Goal: Transaction & Acquisition: Book appointment/travel/reservation

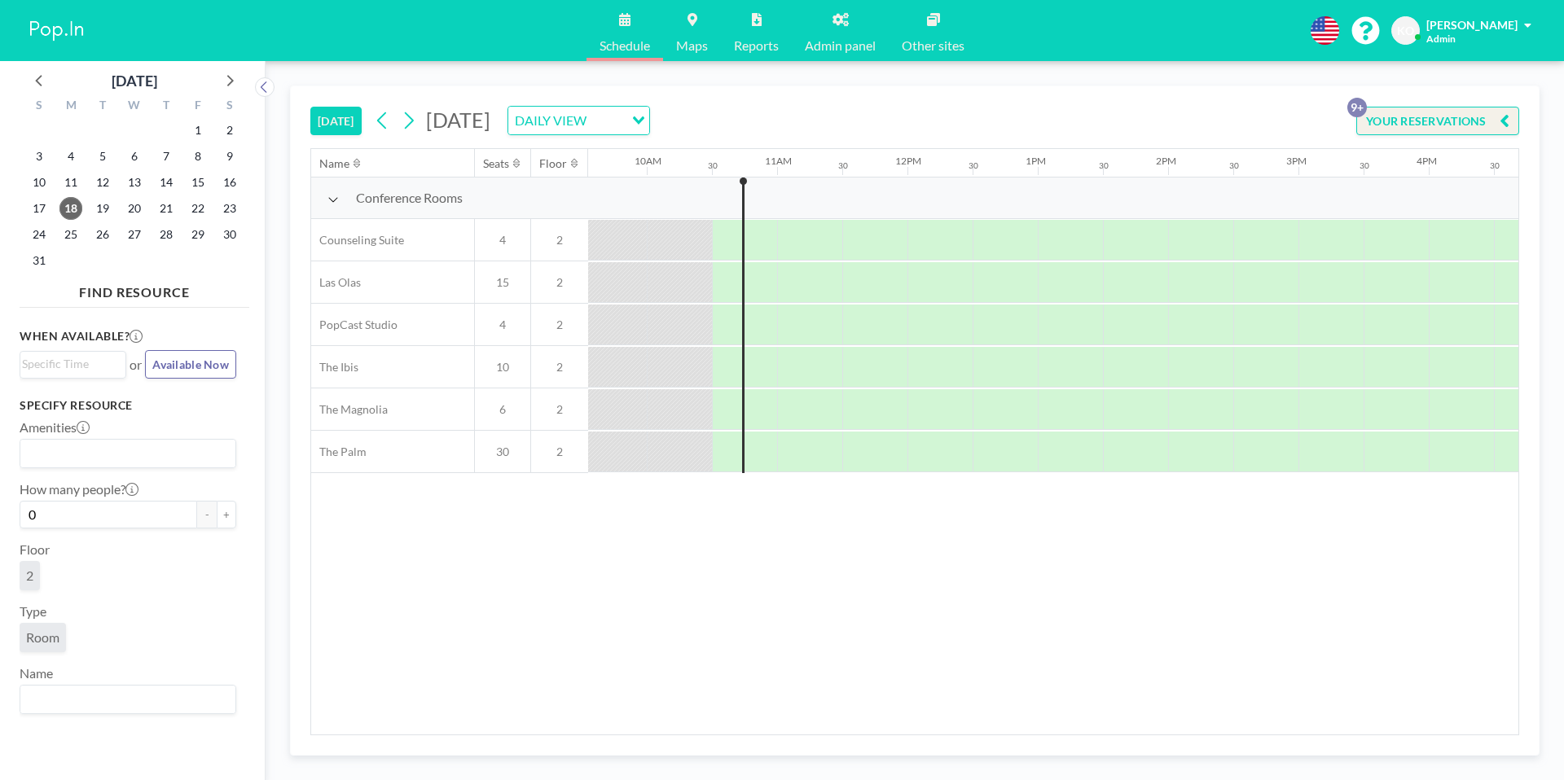
scroll to position [0, 1303]
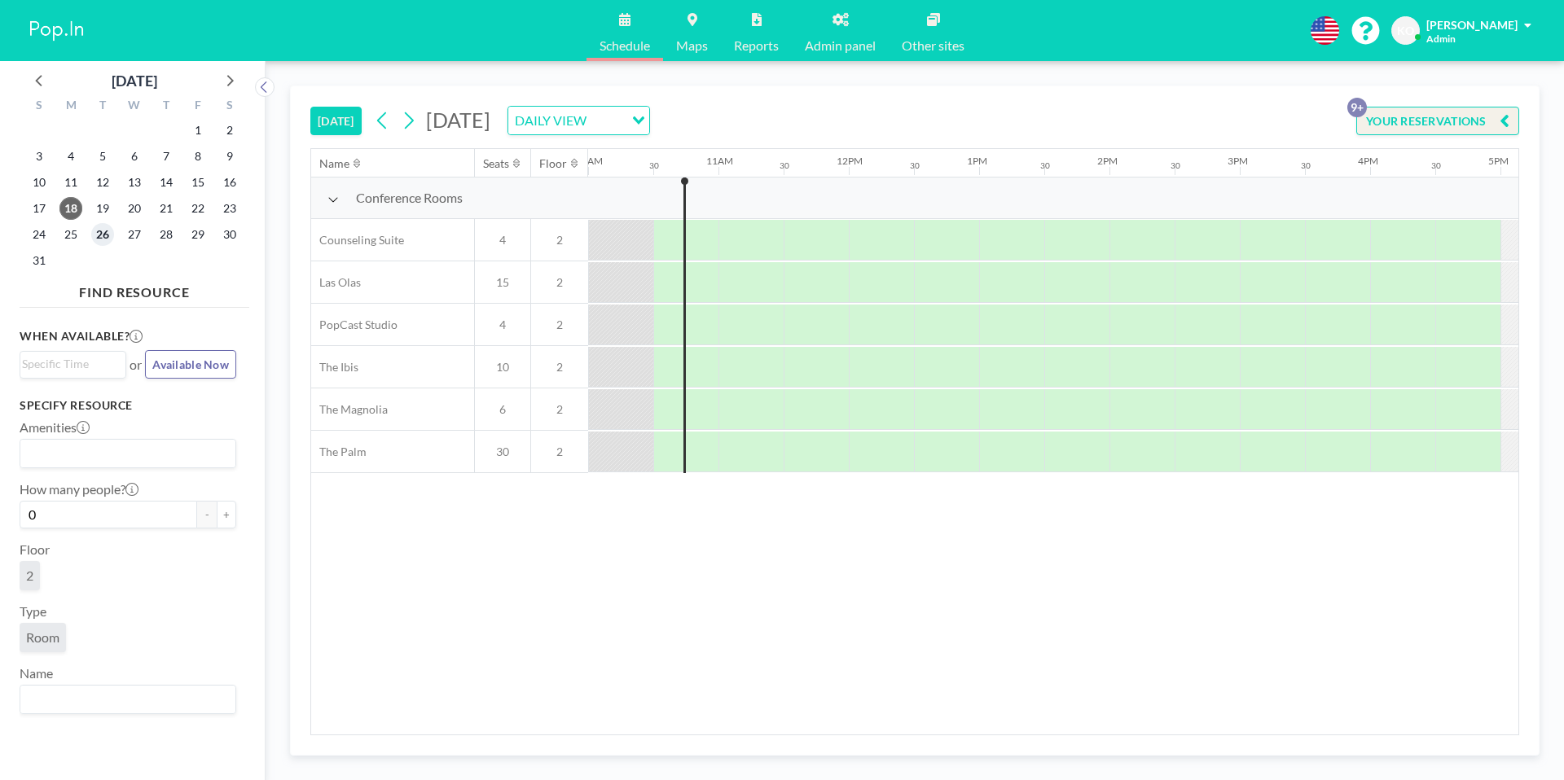
click at [101, 237] on span "26" at bounding box center [102, 234] width 23 height 23
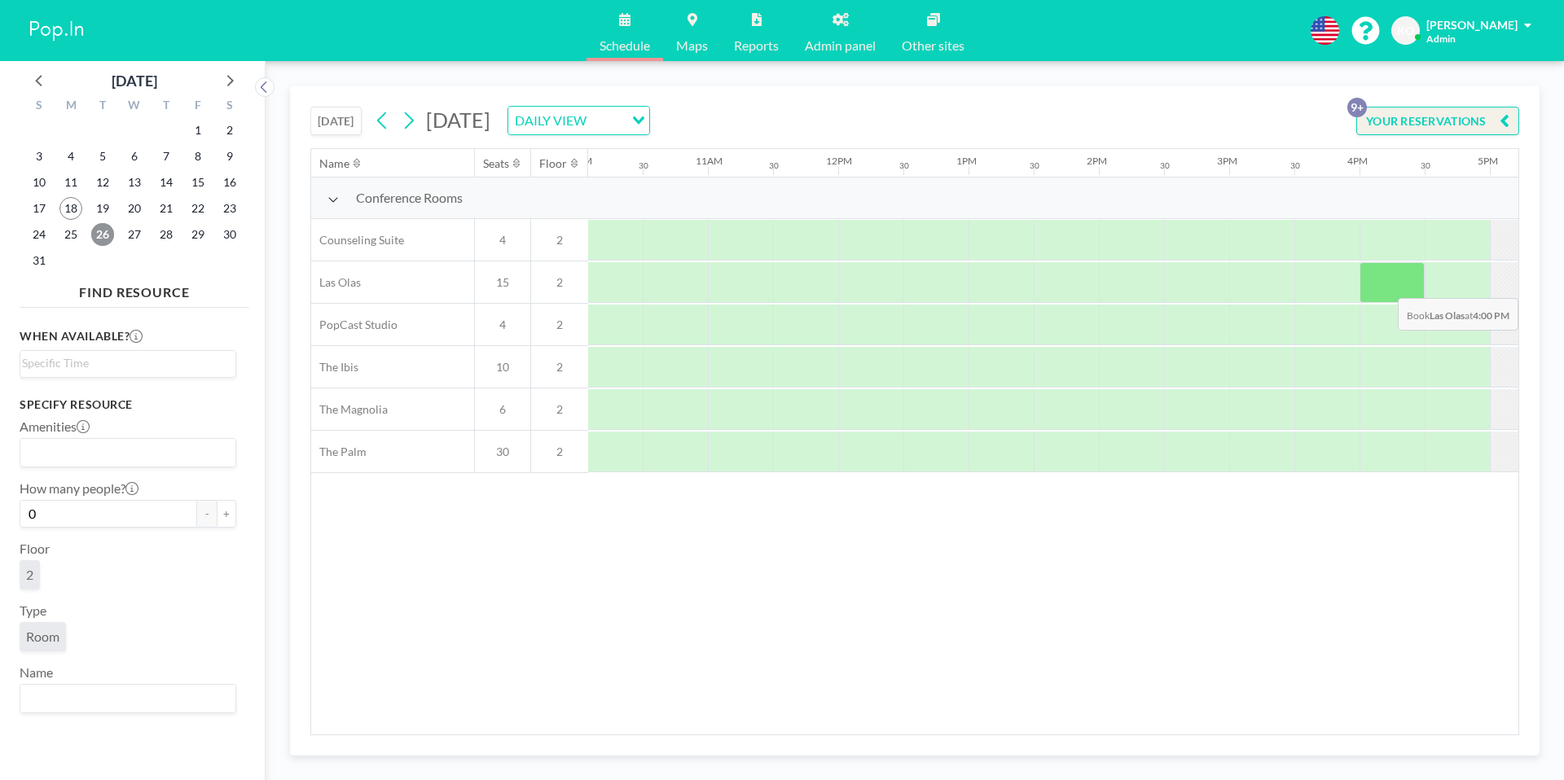
scroll to position [0, 1317]
click at [1378, 294] on div at bounding box center [1388, 282] width 65 height 41
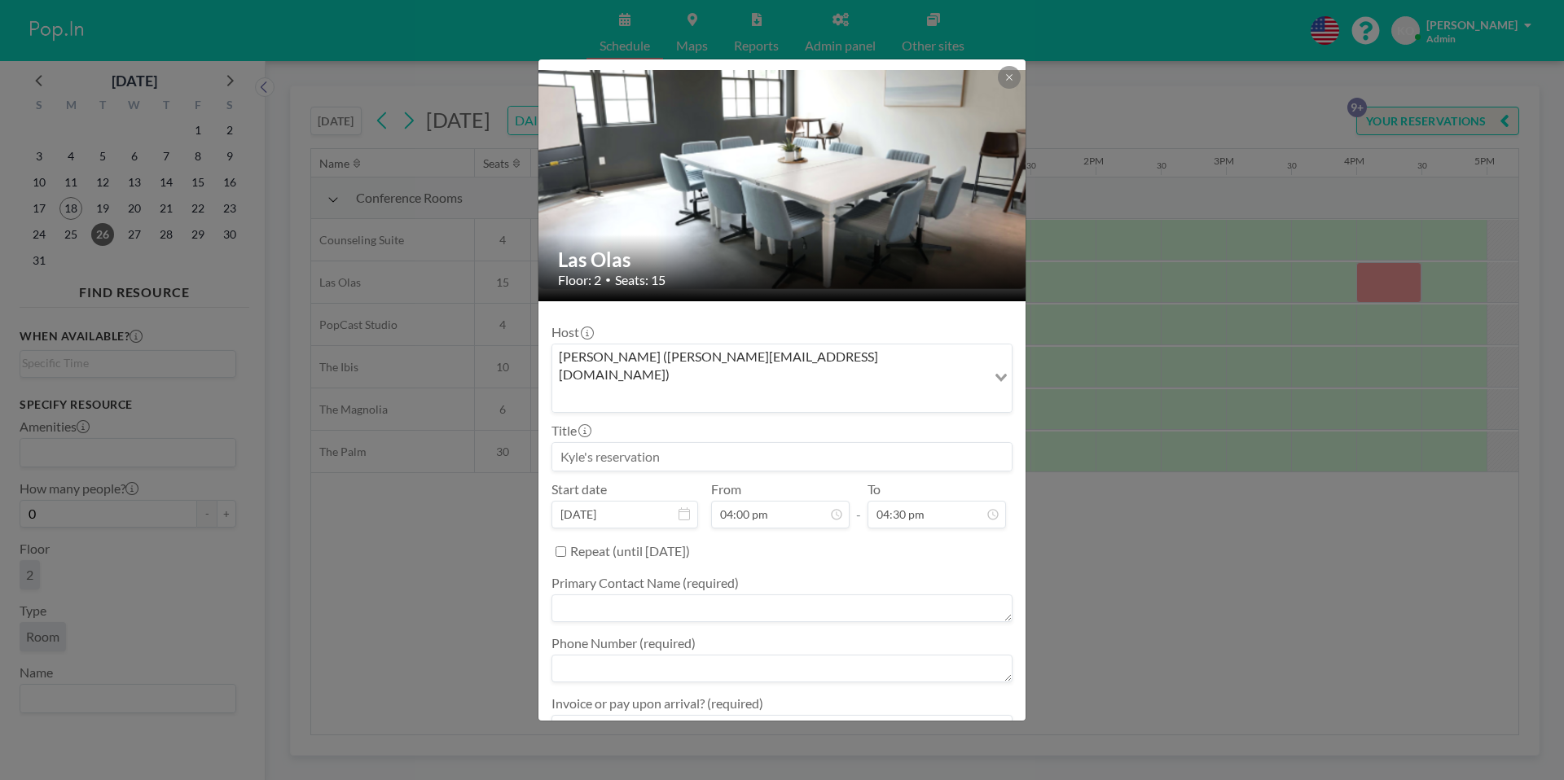
scroll to position [368, 0]
click at [716, 443] on input at bounding box center [781, 457] width 459 height 28
type input "[PERSON_NAME] & the Myth Managers"
click at [928, 501] on input "04:30 pm" at bounding box center [937, 515] width 138 height 28
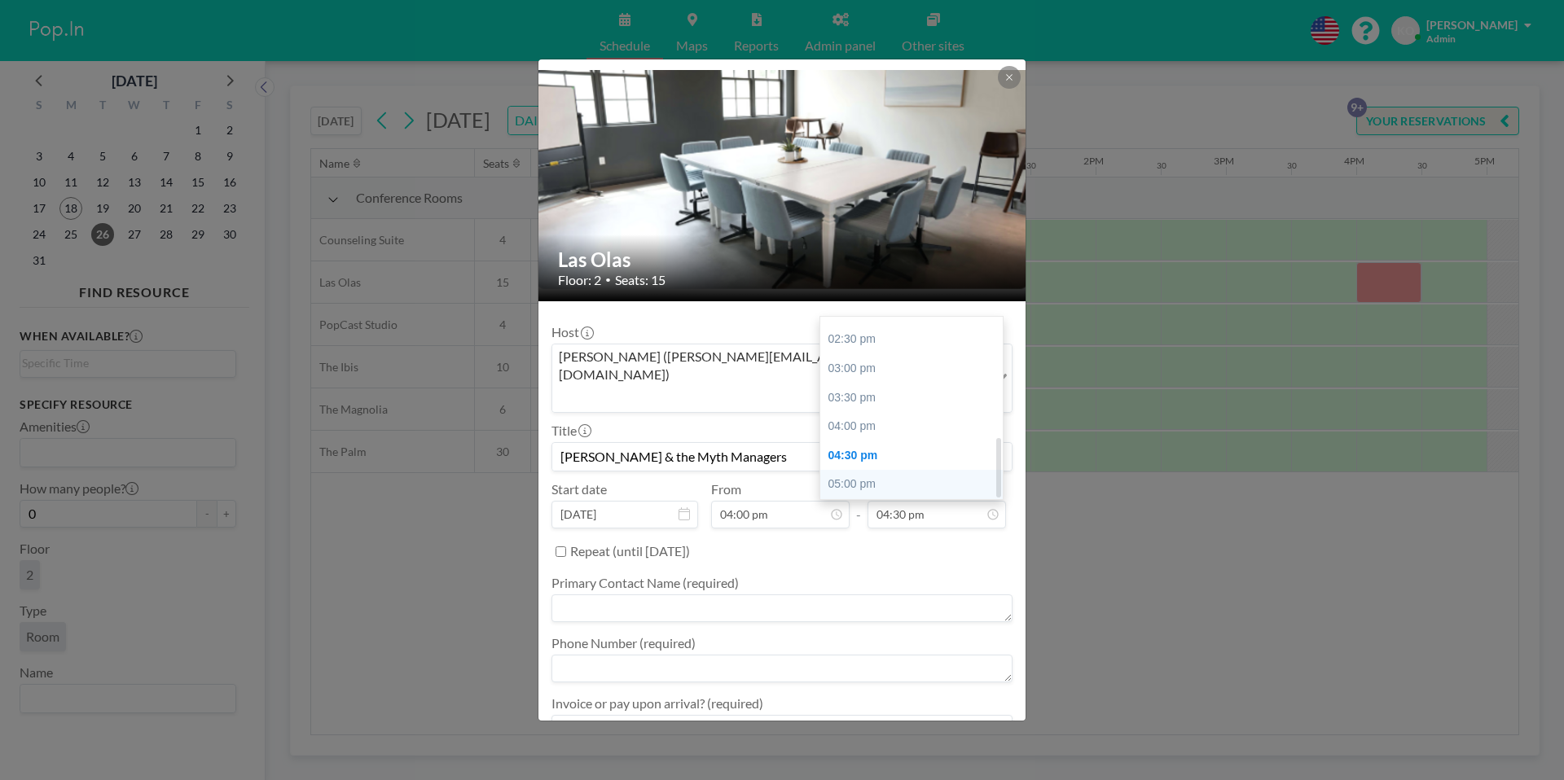
click at [826, 470] on div "05:00 pm" at bounding box center [915, 484] width 191 height 29
type input "05:00 pm"
click at [780, 595] on textarea at bounding box center [781, 609] width 461 height 28
type textarea "[PERSON_NAME]"
type textarea "4705690848"
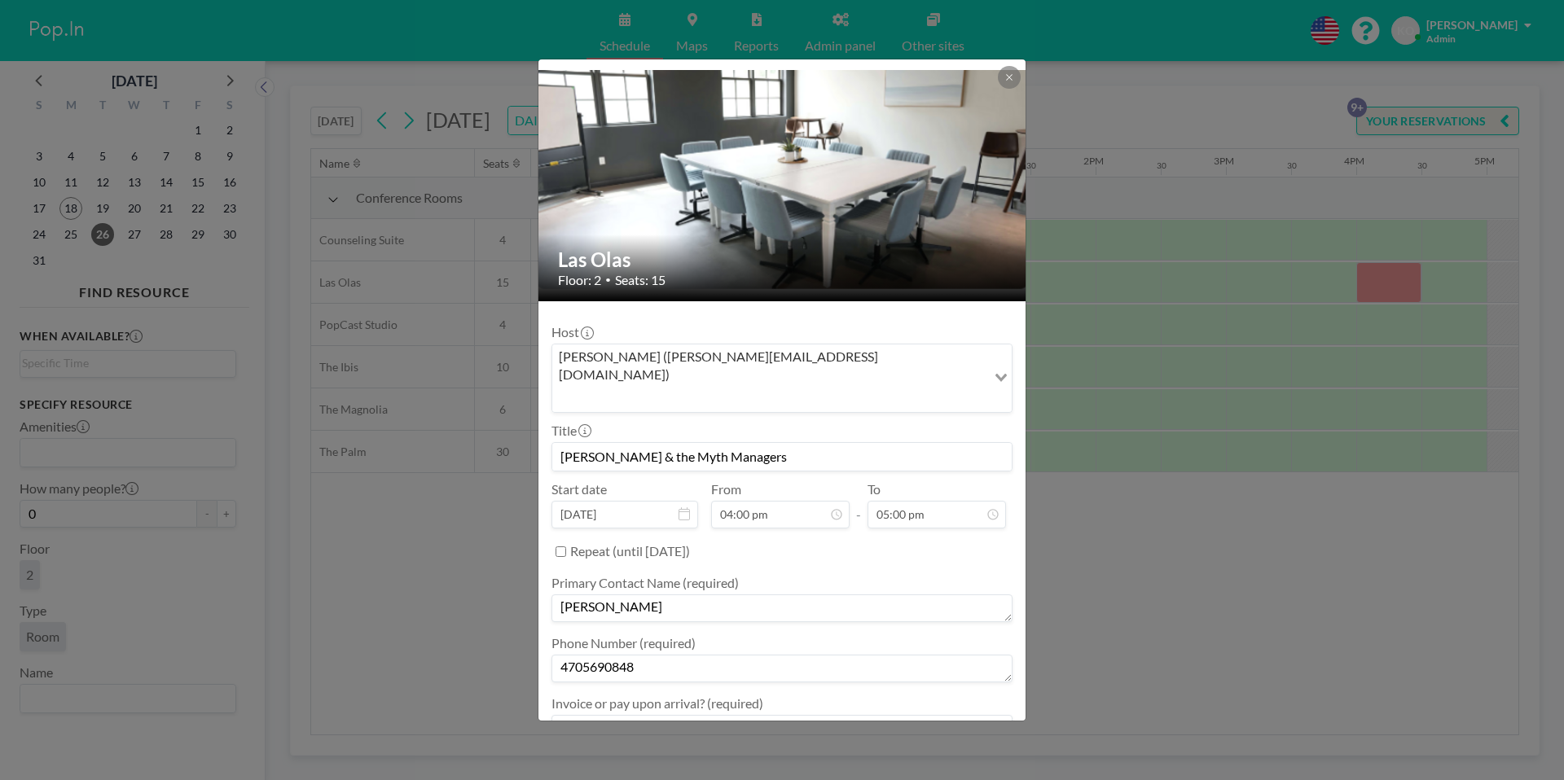
click at [660, 715] on textarea at bounding box center [781, 729] width 461 height 28
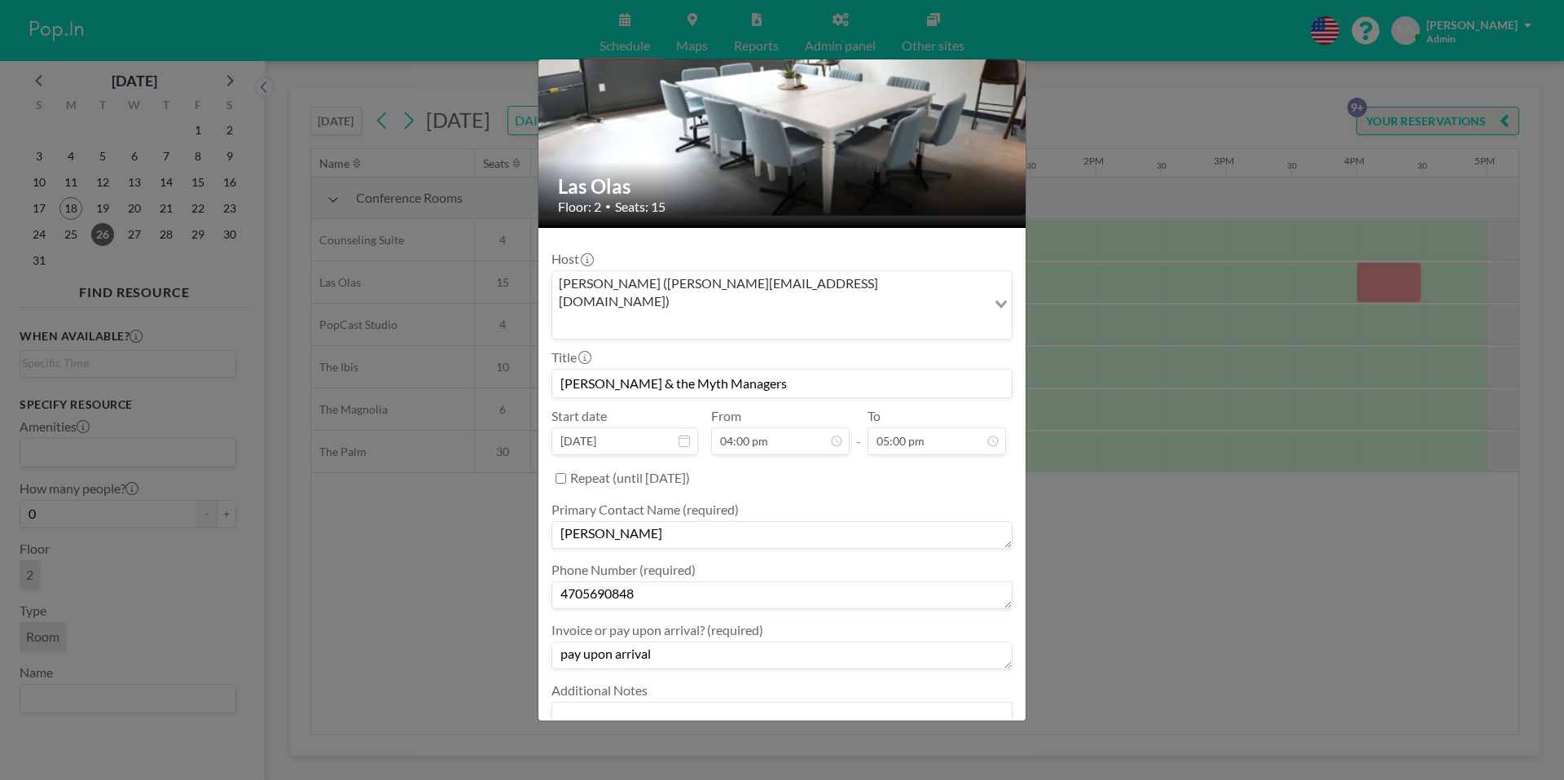
scroll to position [72, 0]
type textarea "pay upon check out ;)"
click at [1100, 600] on div "Las Olas Floor: 2 • Seats: 15 Host [PERSON_NAME] ([PERSON_NAME][EMAIL_ADDRESS][…" at bounding box center [782, 390] width 1564 height 780
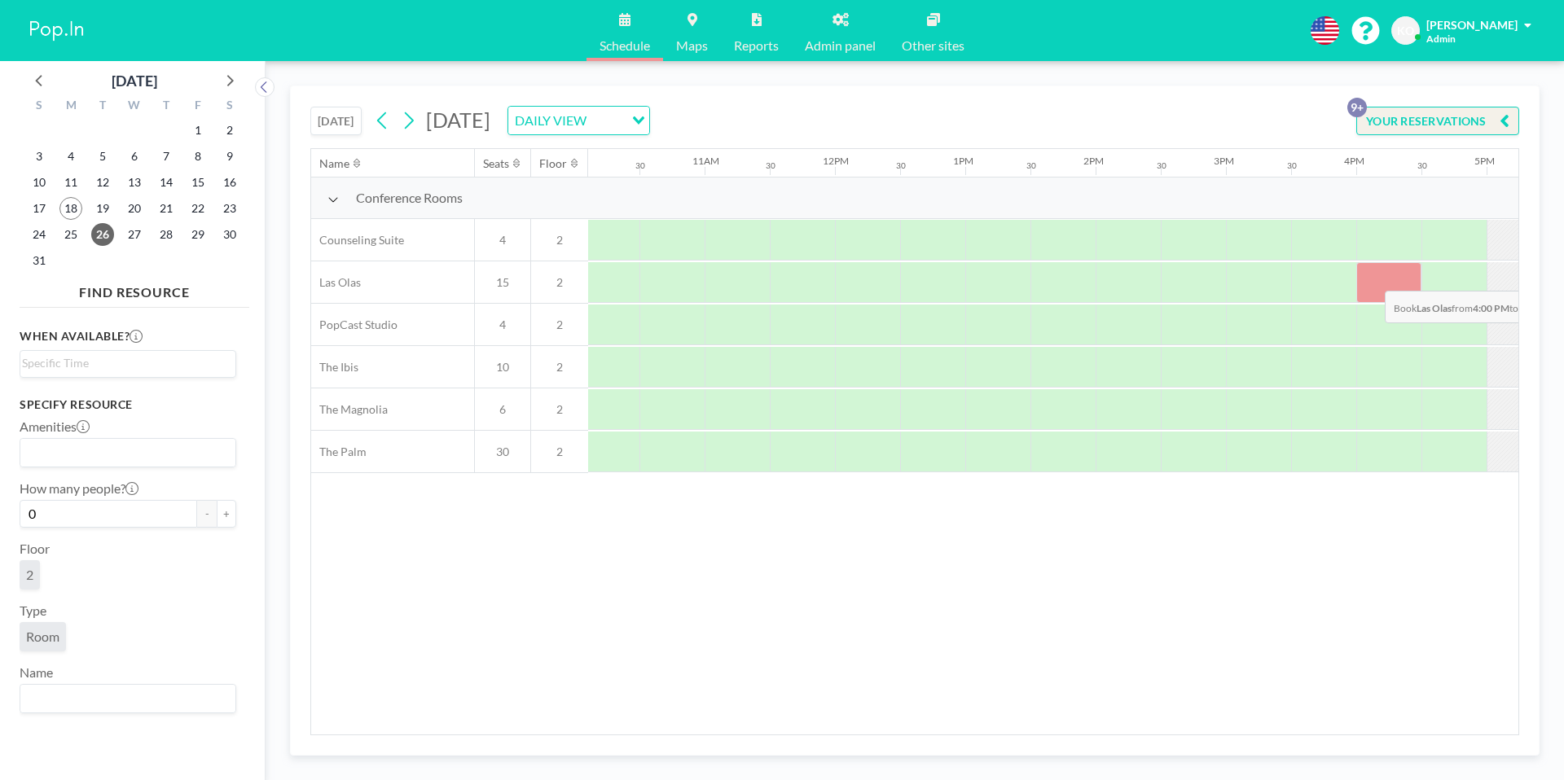
click at [1372, 279] on div at bounding box center [1388, 282] width 65 height 41
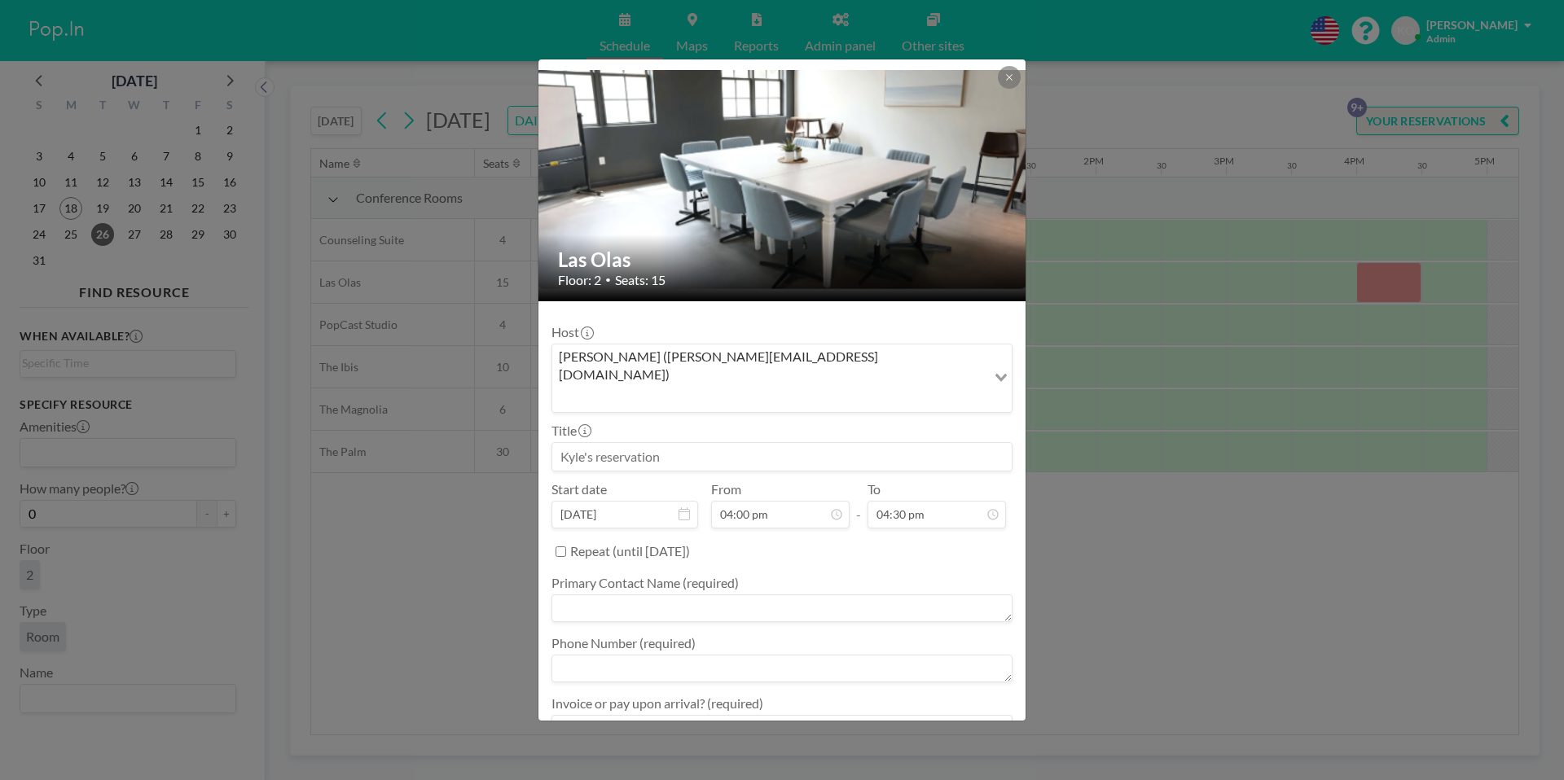
click at [739, 442] on div at bounding box center [781, 456] width 461 height 29
click at [723, 443] on input at bounding box center [781, 457] width 459 height 28
type input "[PERSON_NAME] & the Myth Managers"
click at [911, 501] on input "04:30 pm" at bounding box center [937, 515] width 138 height 28
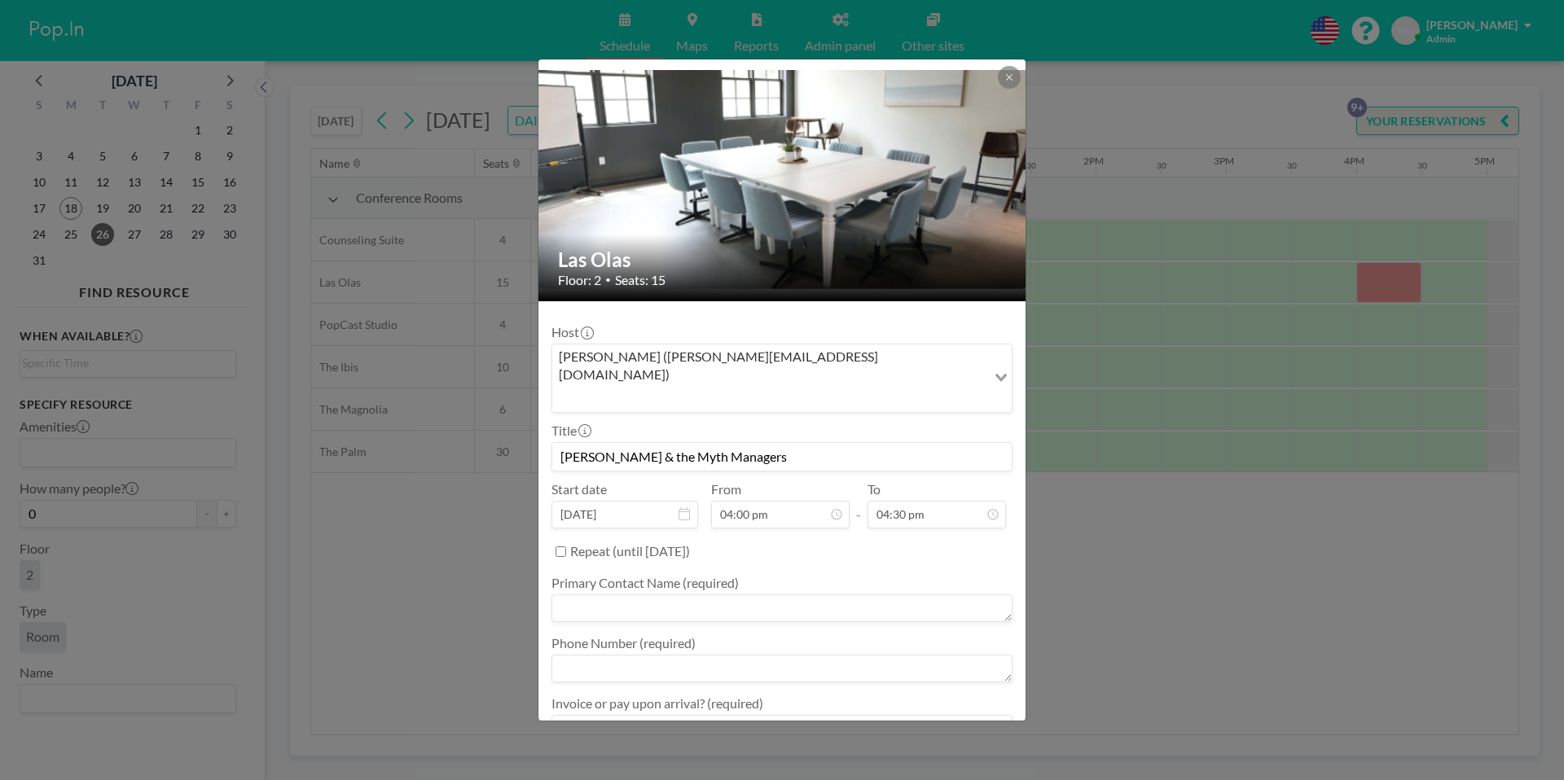
scroll to position [368, 0]
click at [906, 501] on input "04:30 pm" at bounding box center [937, 515] width 138 height 28
click at [855, 470] on div "05:00 pm" at bounding box center [915, 484] width 191 height 29
type input "05:00 pm"
click at [716, 595] on textarea at bounding box center [781, 609] width 461 height 28
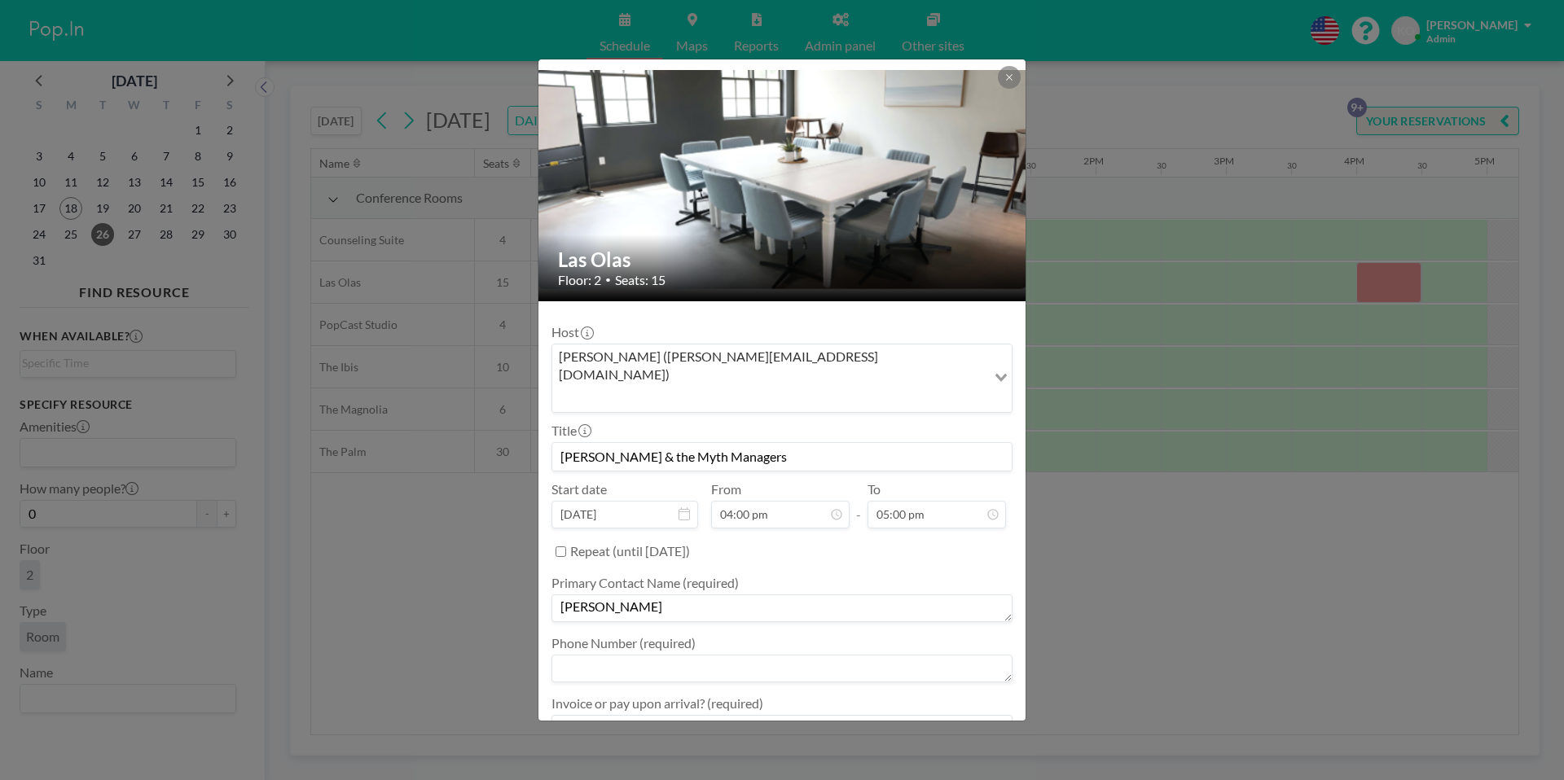
type textarea "[PERSON_NAME]"
click at [716, 655] on textarea at bounding box center [781, 669] width 461 height 28
paste textarea "470) 569-0848‬"
click at [561, 655] on textarea "470) 569-0848‬" at bounding box center [781, 669] width 461 height 28
type textarea "[PHONE_NUMBER]‬"
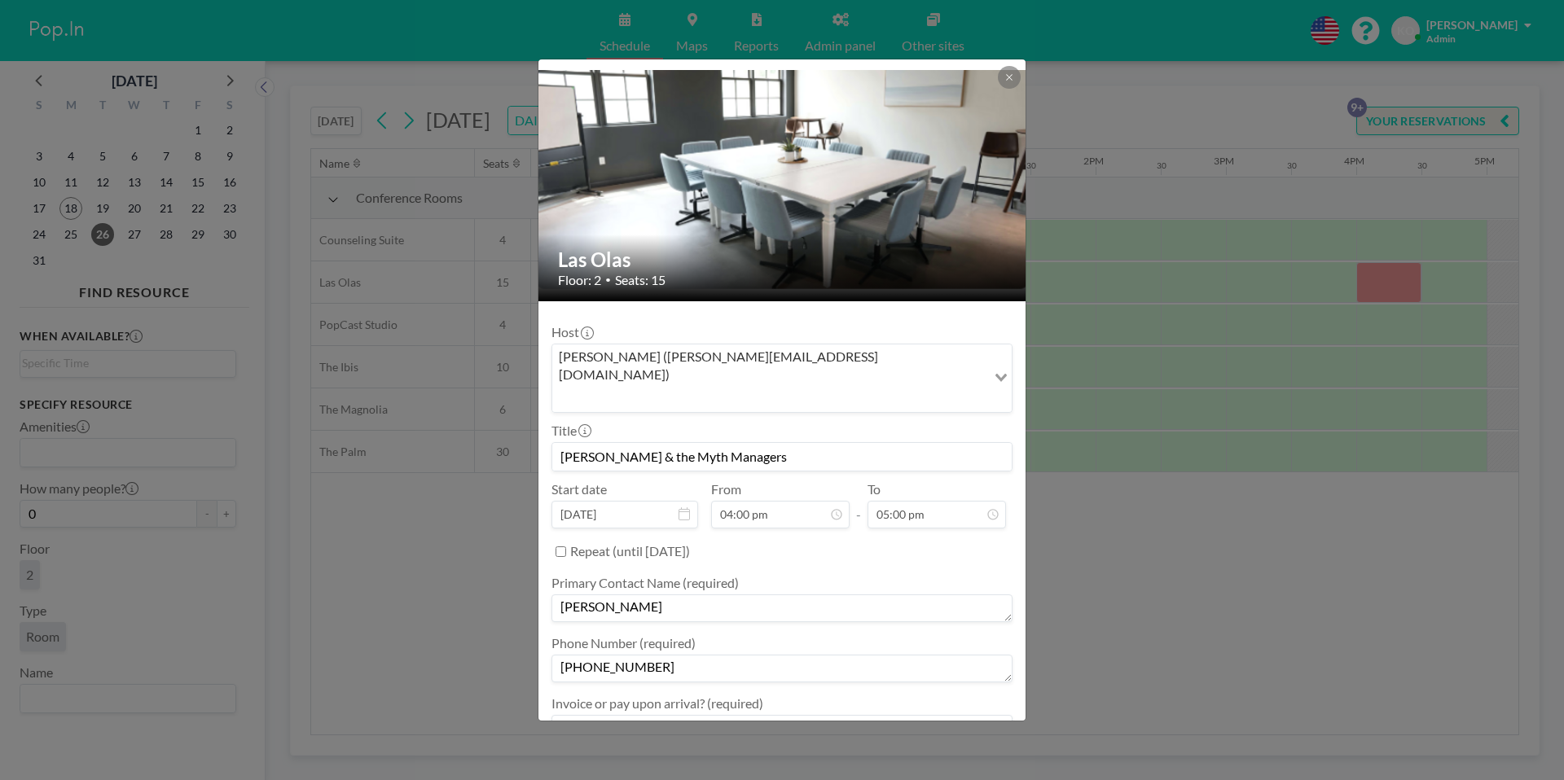
click at [703, 715] on textarea at bounding box center [781, 729] width 461 height 28
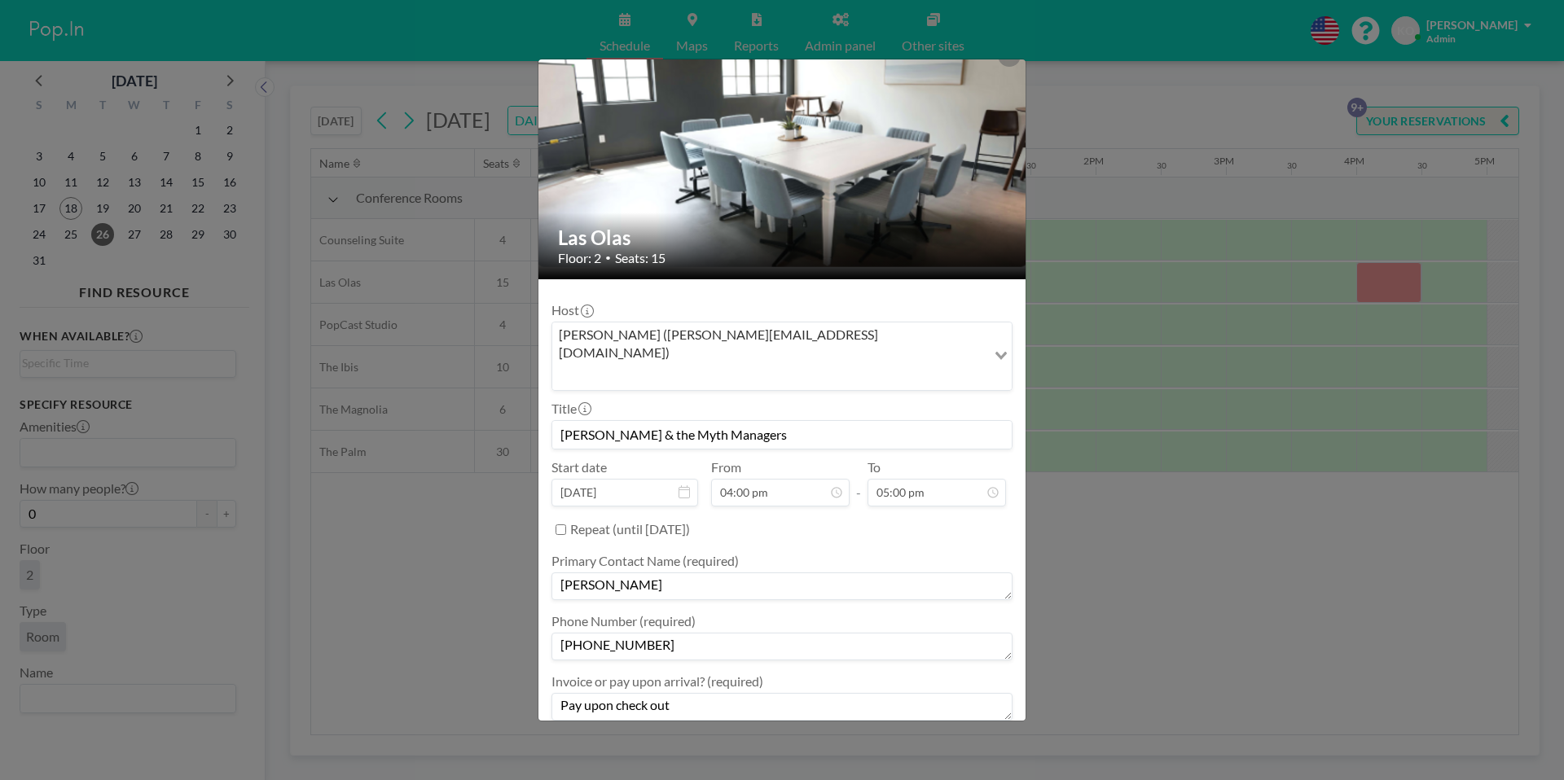
scroll to position [0, 0]
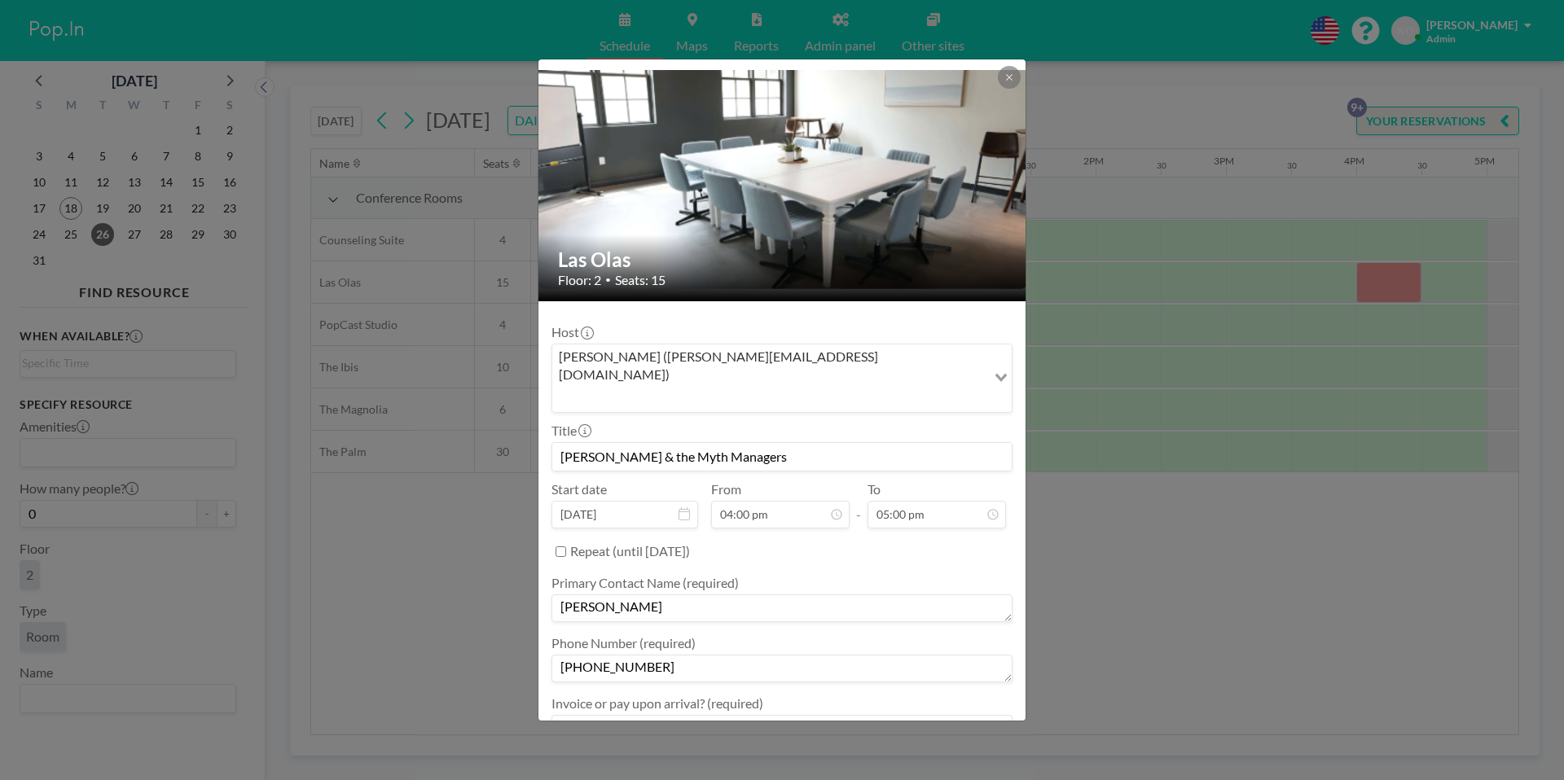
type textarea "Pay upon check out"
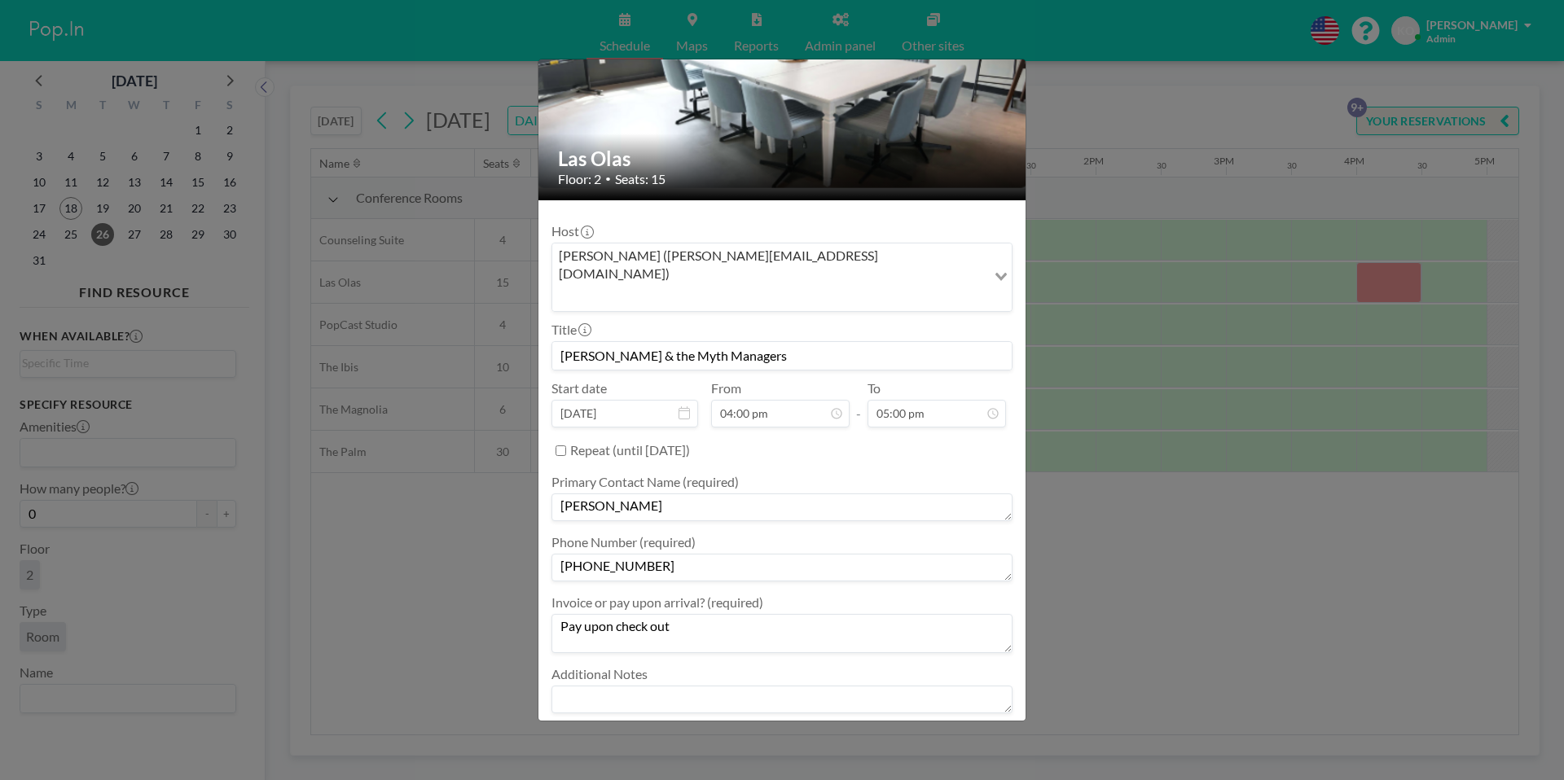
scroll to position [112, 0]
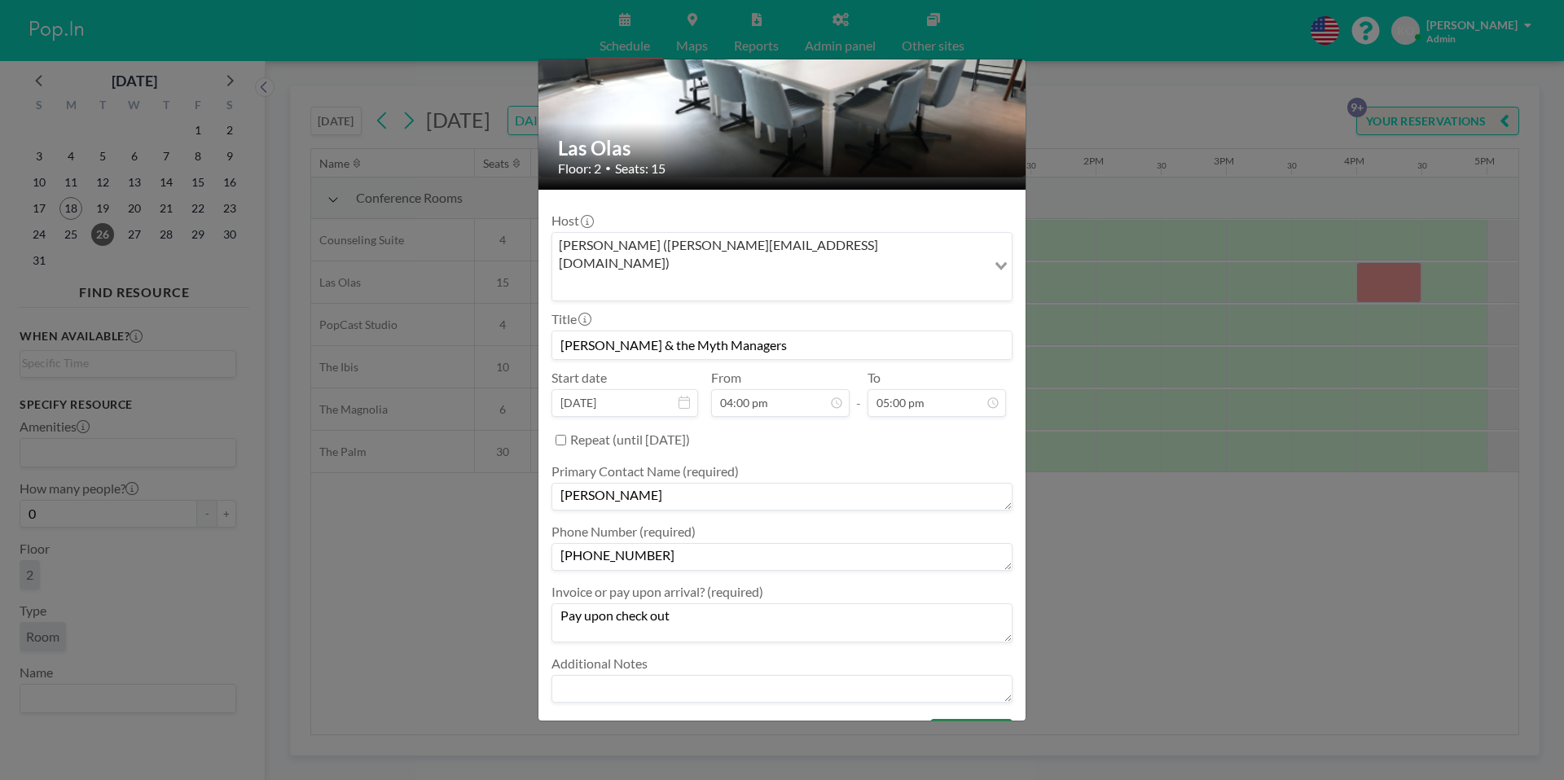
click at [969, 719] on button "BOOK NOW" at bounding box center [971, 733] width 82 height 29
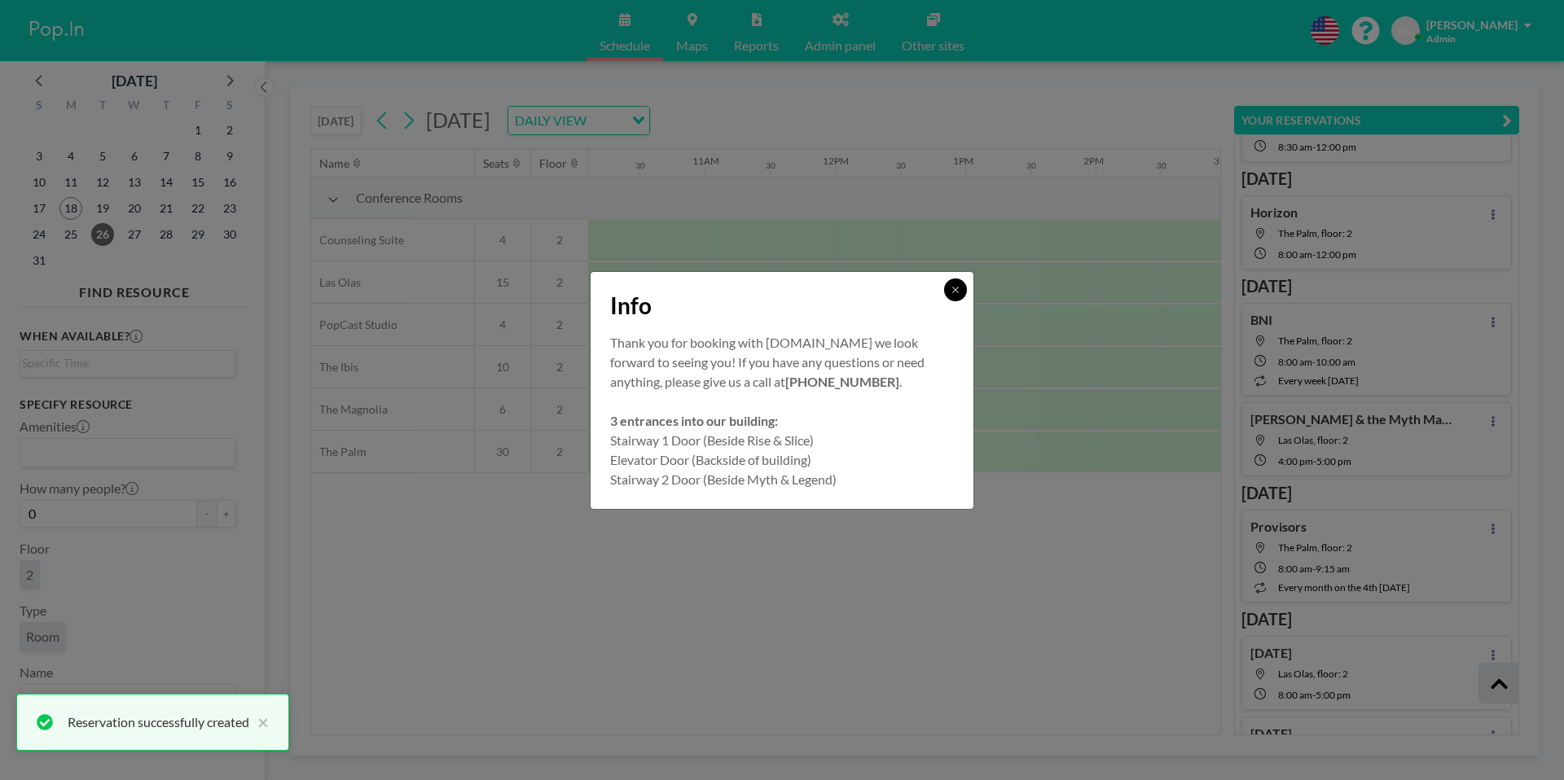
scroll to position [178, 0]
click at [958, 293] on icon at bounding box center [956, 290] width 10 height 10
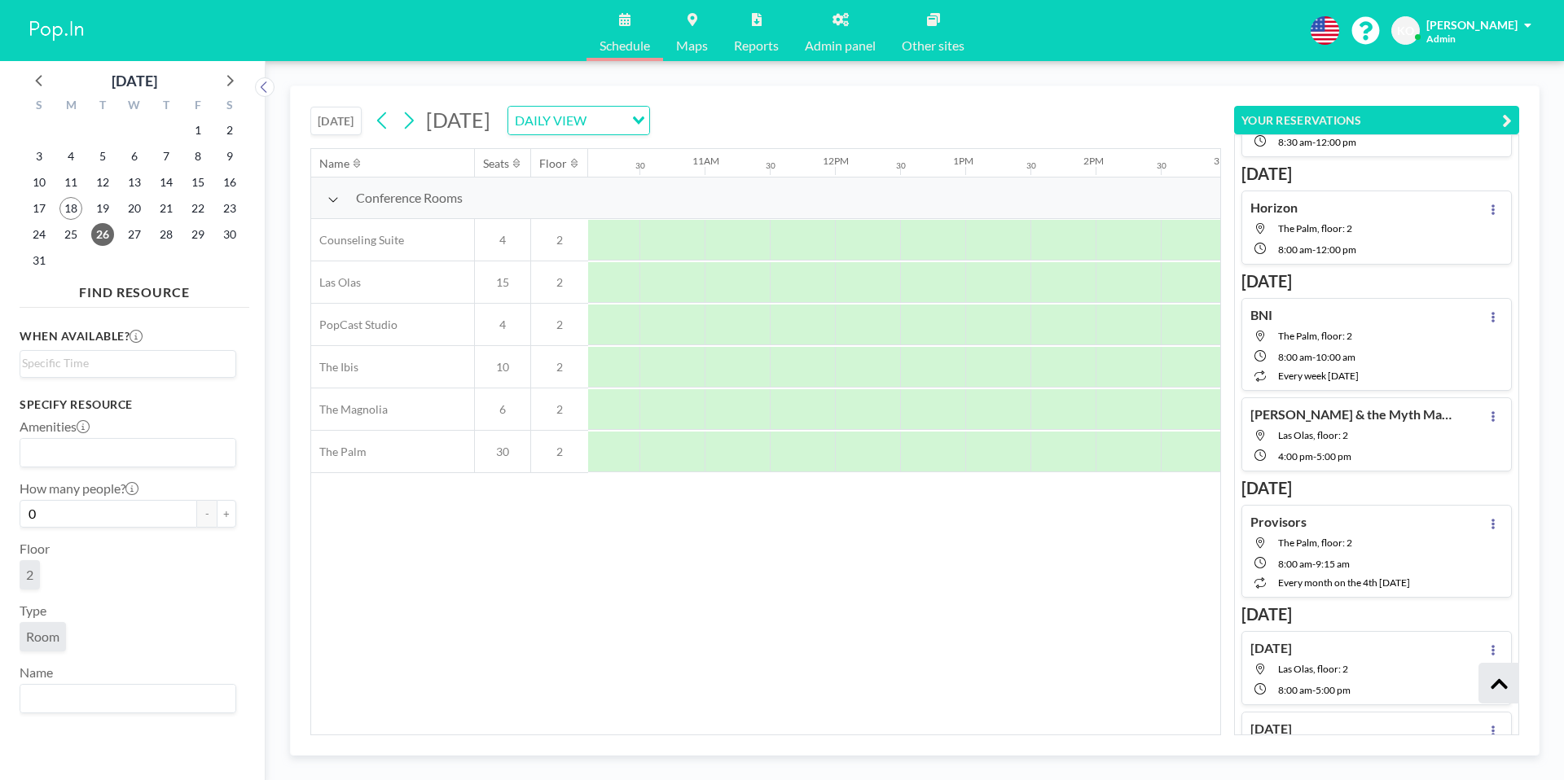
click at [1503, 113] on icon "button" at bounding box center [1507, 121] width 10 height 20
